Goal: Task Accomplishment & Management: Manage account settings

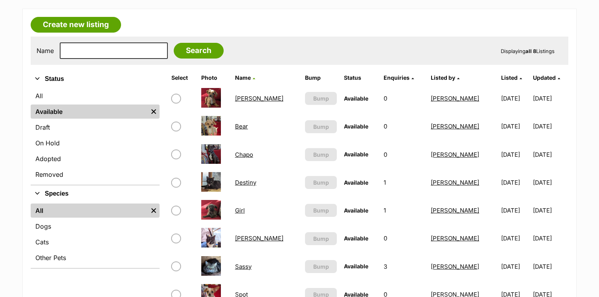
scroll to position [126, 0]
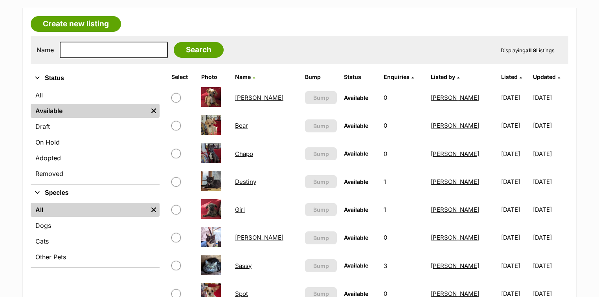
click at [252, 152] on link "Chapo" at bounding box center [244, 153] width 18 height 7
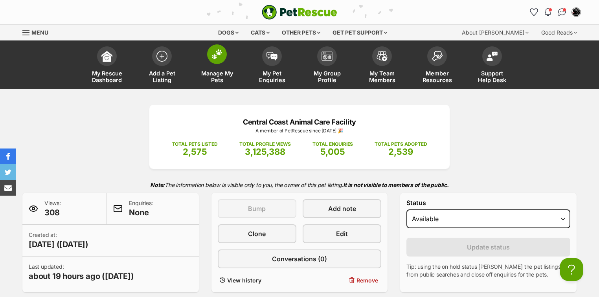
click at [214, 54] on img at bounding box center [217, 54] width 11 height 10
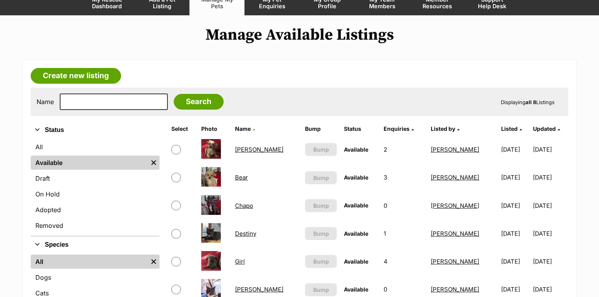
scroll to position [94, 0]
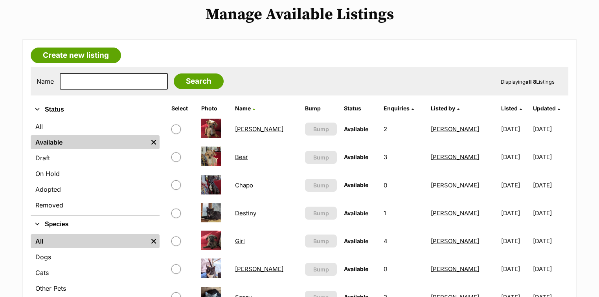
click at [249, 128] on link "Archie" at bounding box center [259, 128] width 48 height 7
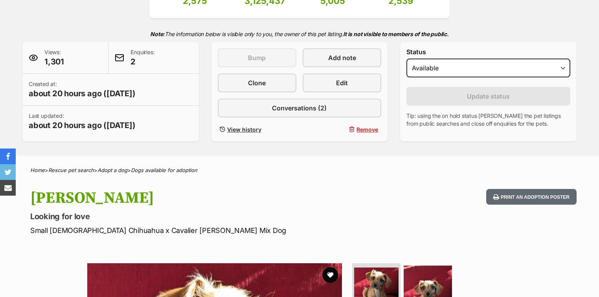
scroll to position [157, 0]
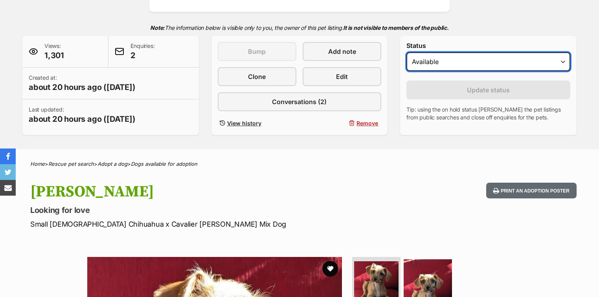
click at [429, 64] on select "Draft - not available as listing has enquires Available On hold Adopted" at bounding box center [489, 61] width 164 height 19
select select "on_hold"
click at [407, 52] on select "Draft - not available as listing has enquires Available On hold Adopted" at bounding box center [489, 61] width 164 height 19
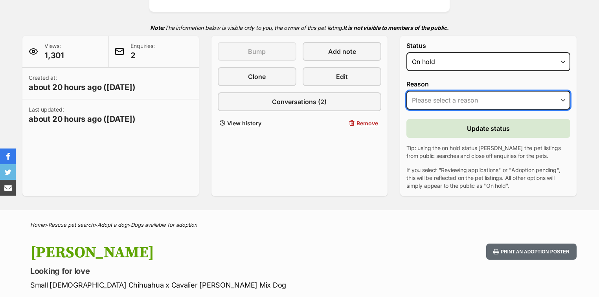
click at [440, 100] on select "Please select a reason Medical reasons Reviewing applications Adoption pending …" at bounding box center [489, 100] width 164 height 19
select select "reviewing_applications"
click at [407, 91] on select "Please select a reason Medical reasons Reviewing applications Adoption pending …" at bounding box center [489, 100] width 164 height 19
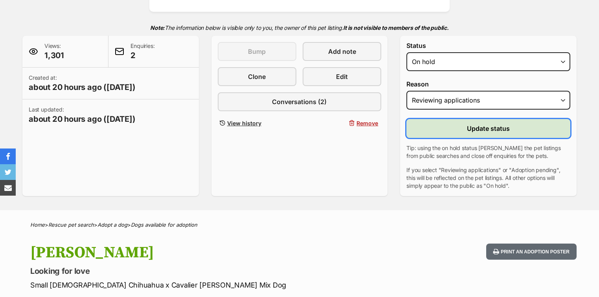
click at [470, 128] on span "Update status" at bounding box center [488, 128] width 43 height 9
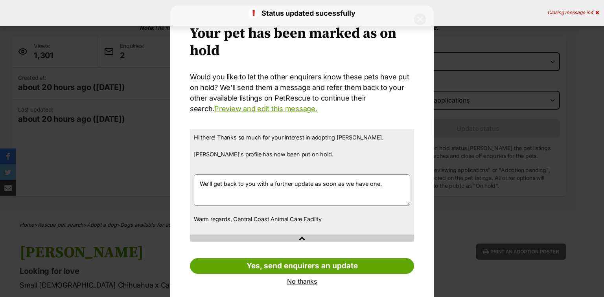
scroll to position [22, 0]
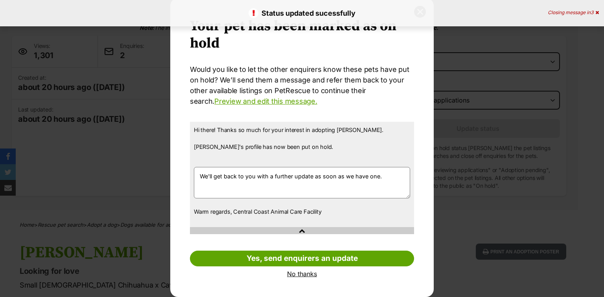
click at [310, 274] on link "No thanks" at bounding box center [302, 274] width 224 height 7
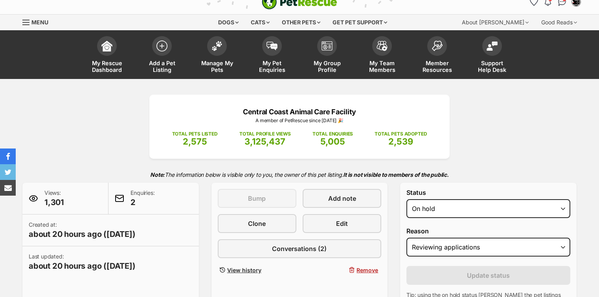
scroll to position [0, 0]
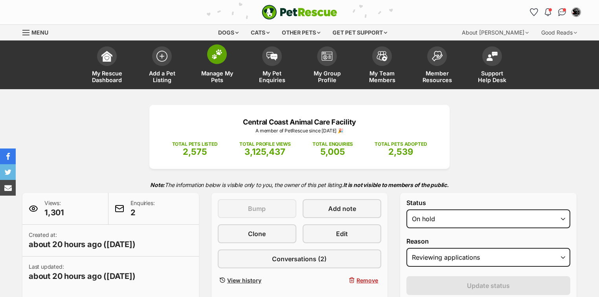
click at [221, 61] on span at bounding box center [217, 54] width 20 height 20
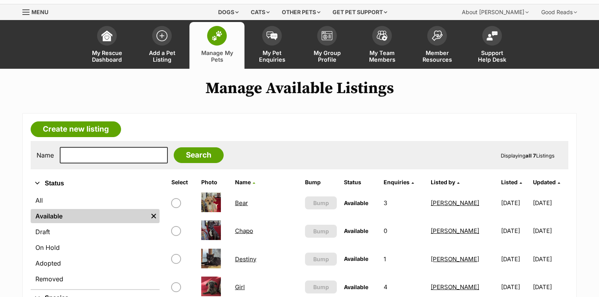
scroll to position [63, 0]
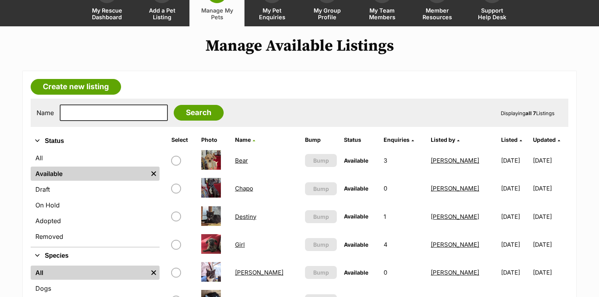
click at [244, 243] on link "Girl" at bounding box center [240, 244] width 10 height 7
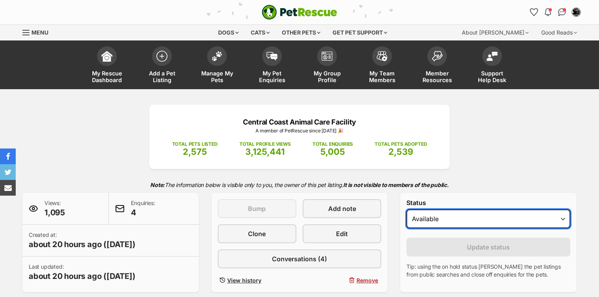
click at [422, 219] on select "Draft - not available as listing has enquires Available On hold Adopted" at bounding box center [489, 219] width 164 height 19
select select "on_hold"
click at [407, 210] on select "Draft - not available as listing has enquires Available On hold Adopted" at bounding box center [489, 219] width 164 height 19
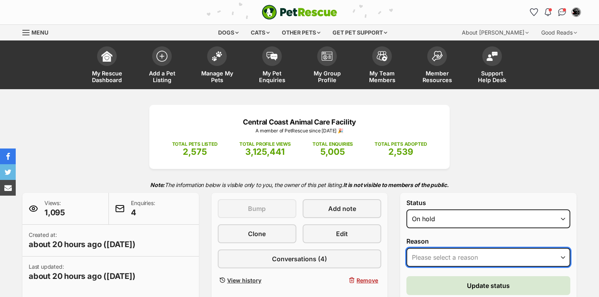
click at [428, 257] on select "Please select a reason Medical reasons Reviewing applications Adoption pending …" at bounding box center [489, 257] width 164 height 19
select select "reviewing_applications"
click at [407, 248] on select "Please select a reason Medical reasons Reviewing applications Adoption pending …" at bounding box center [489, 257] width 164 height 19
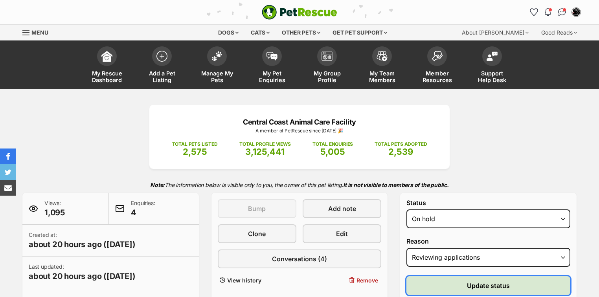
click at [480, 286] on span "Update status" at bounding box center [488, 285] width 43 height 9
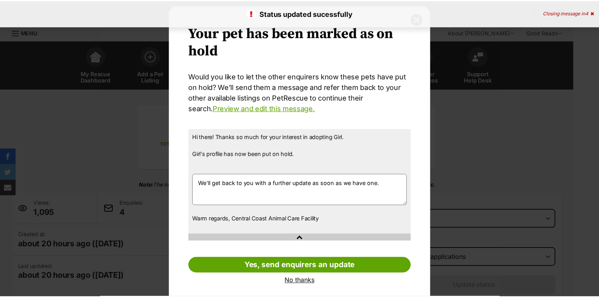
scroll to position [22, 0]
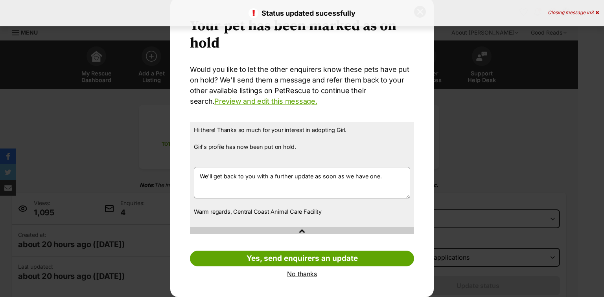
click at [300, 275] on link "No thanks" at bounding box center [302, 274] width 224 height 7
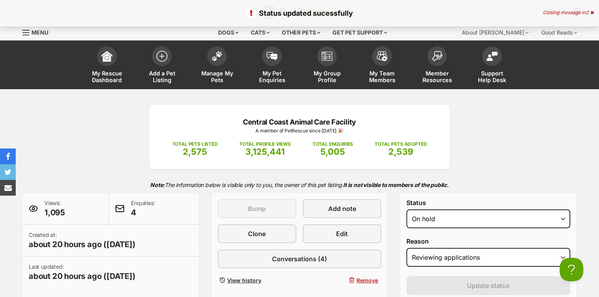
scroll to position [0, 0]
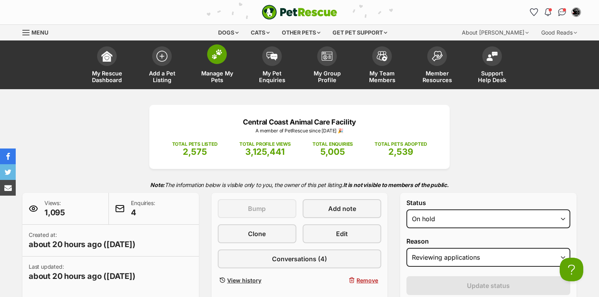
click at [219, 56] on img at bounding box center [217, 54] width 11 height 10
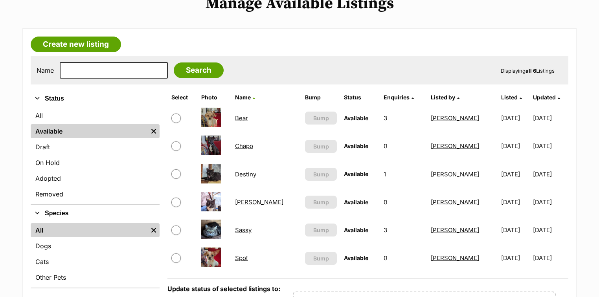
scroll to position [94, 0]
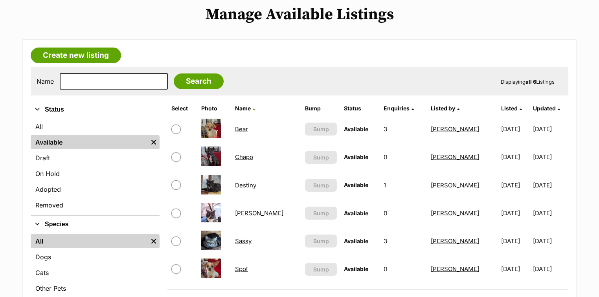
click at [248, 127] on link "Bear" at bounding box center [241, 128] width 13 height 7
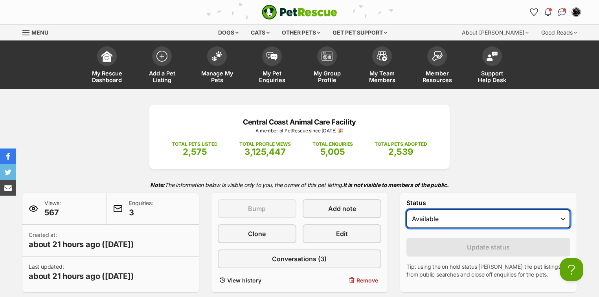
click at [433, 217] on select "Draft - not available as listing has enquires Available On hold Adopted" at bounding box center [489, 219] width 164 height 19
select select "on_hold"
click at [407, 210] on select "Draft - not available as listing has enquires Available On hold Adopted" at bounding box center [489, 219] width 164 height 19
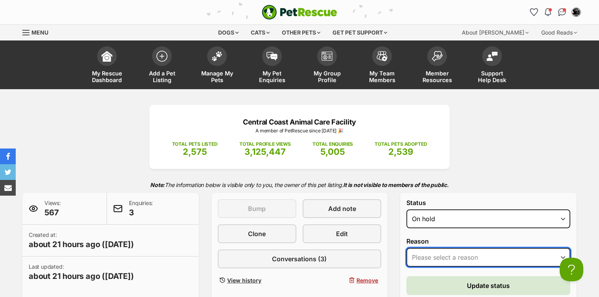
click at [437, 256] on select "Please select a reason Medical reasons Reviewing applications Adoption pending …" at bounding box center [489, 257] width 164 height 19
select select "reviewing_applications"
click at [407, 248] on select "Please select a reason Medical reasons Reviewing applications Adoption pending …" at bounding box center [489, 257] width 164 height 19
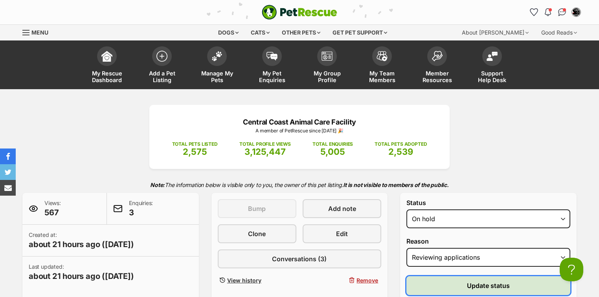
click at [484, 288] on span "Update status" at bounding box center [488, 285] width 43 height 9
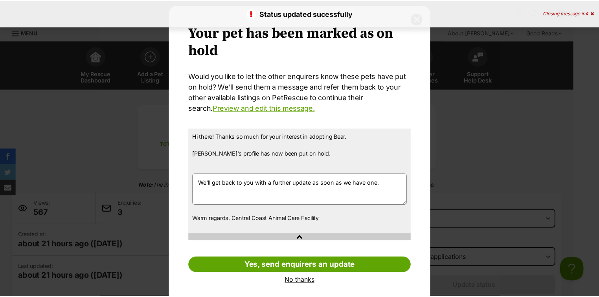
scroll to position [22, 0]
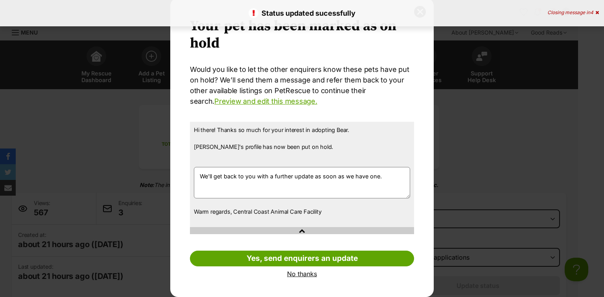
click at [297, 274] on link "No thanks" at bounding box center [302, 274] width 224 height 7
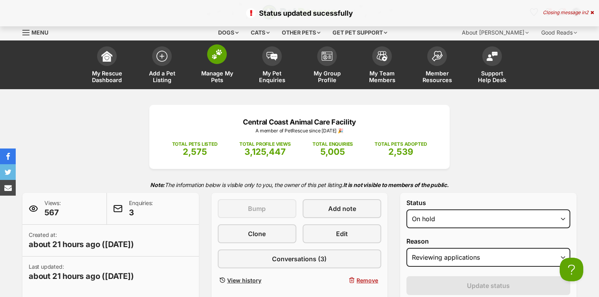
click at [222, 54] on img at bounding box center [217, 54] width 11 height 10
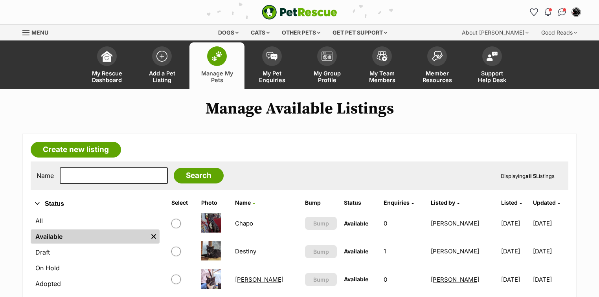
click at [247, 220] on link "Chapo" at bounding box center [244, 223] width 18 height 7
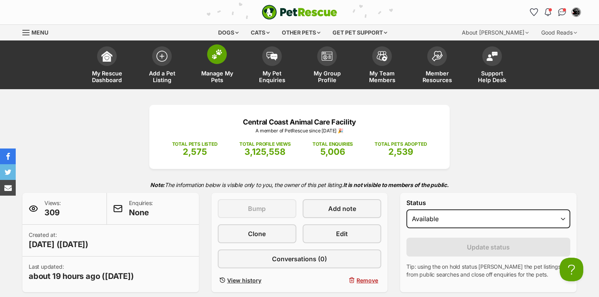
click at [219, 57] on img at bounding box center [217, 54] width 11 height 10
